Goal: Entertainment & Leisure: Consume media (video, audio)

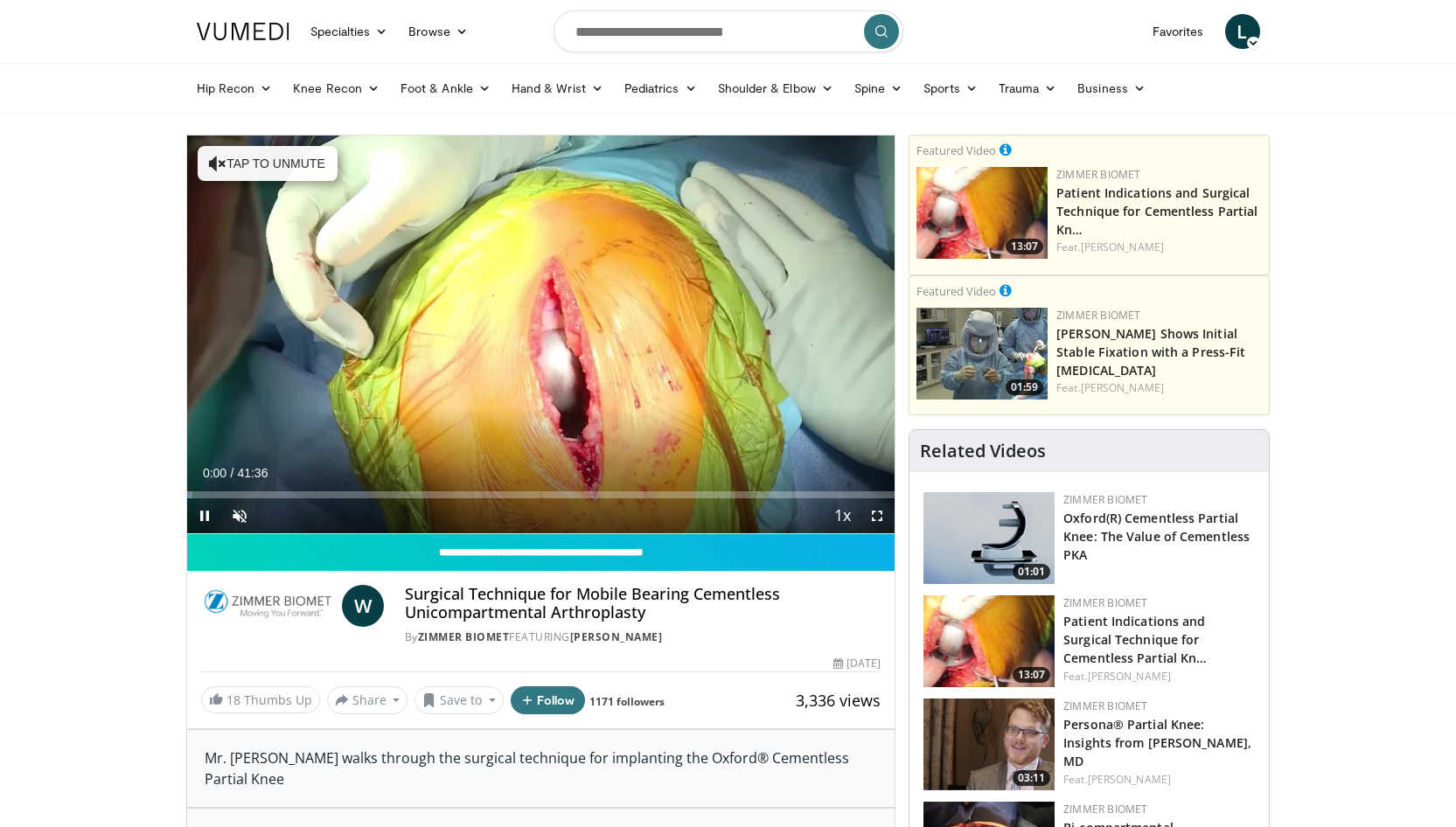
click at [199, 514] on span "Video Player" at bounding box center [205, 515] width 35 height 35
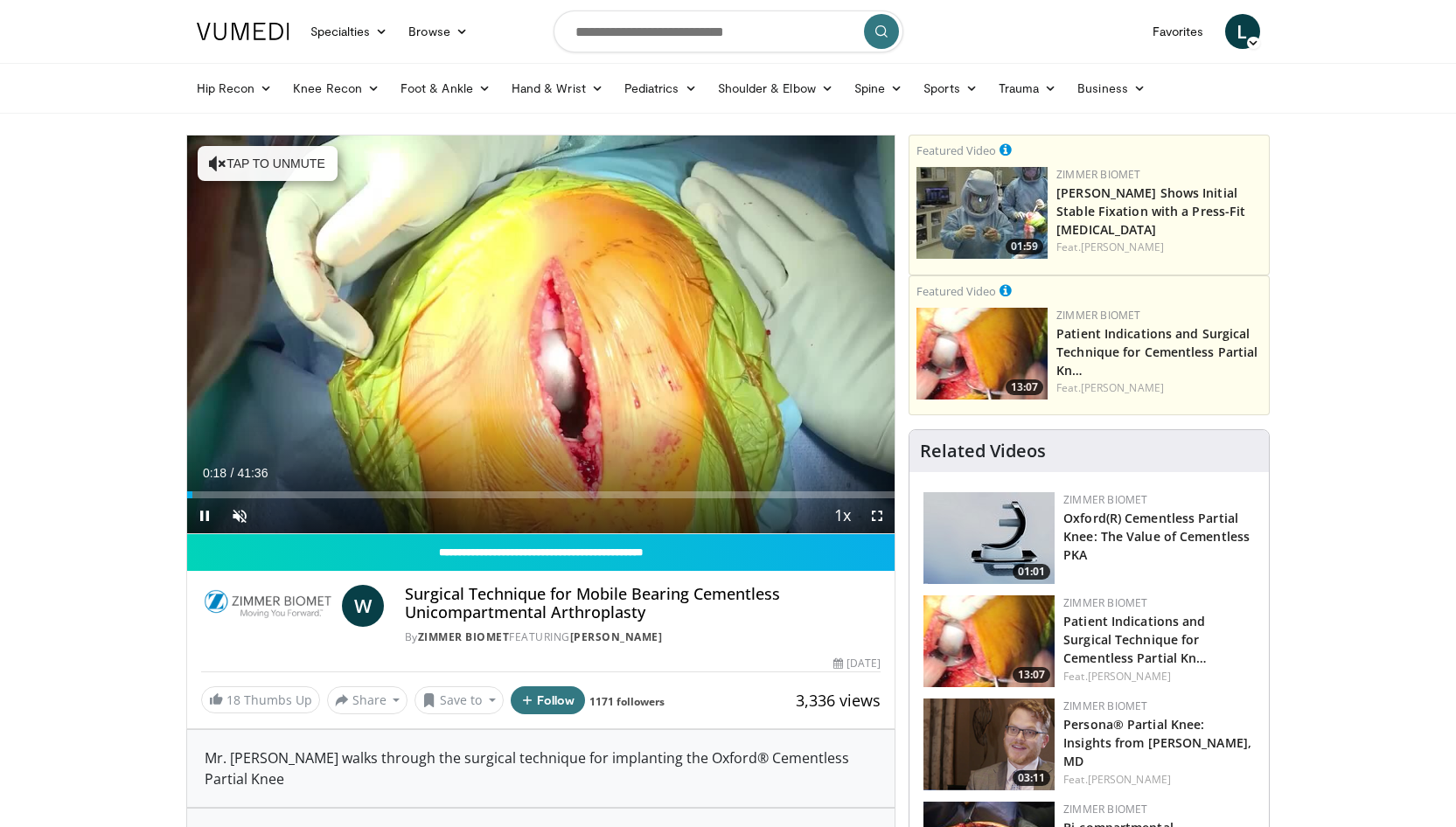
click at [206, 511] on span "Video Player" at bounding box center [205, 515] width 35 height 35
